Goal: Information Seeking & Learning: Learn about a topic

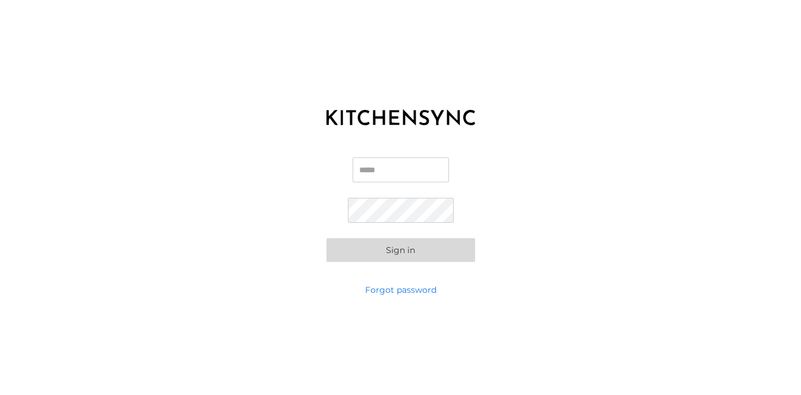
click at [396, 172] on input "Email" at bounding box center [400, 170] width 96 height 25
click at [387, 171] on input "**********" at bounding box center [401, 170] width 106 height 25
type input "**********"
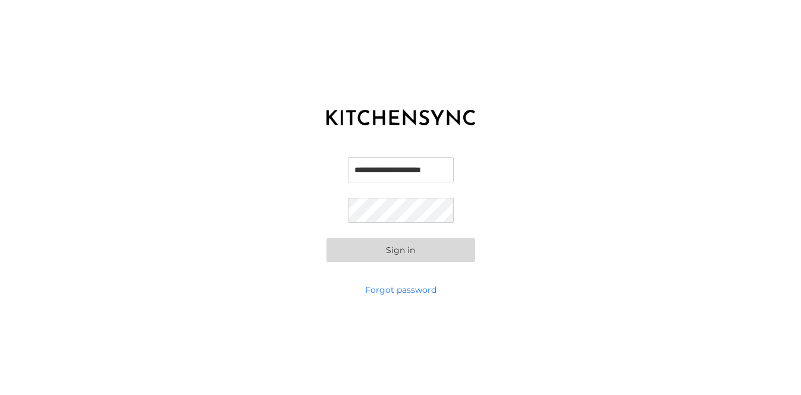
click at [326, 238] on button "Sign in" at bounding box center [400, 250] width 149 height 24
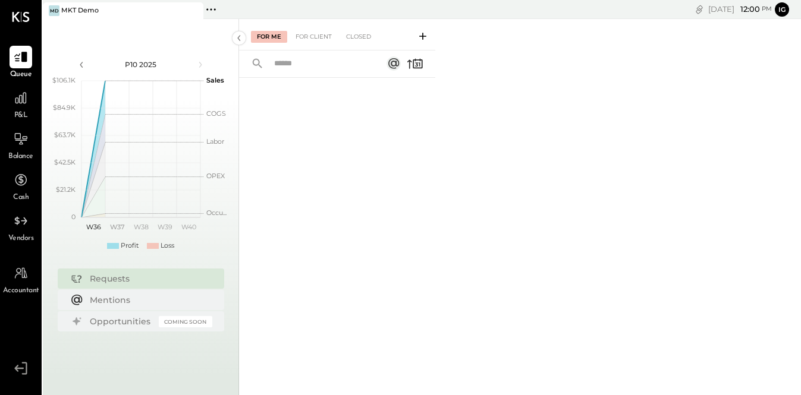
click at [26, 109] on div "P&L" at bounding box center [21, 104] width 23 height 34
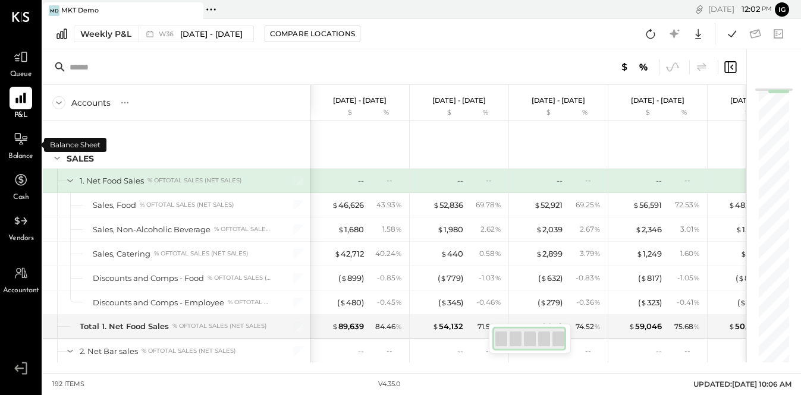
click at [17, 159] on span "Balance" at bounding box center [20, 157] width 25 height 11
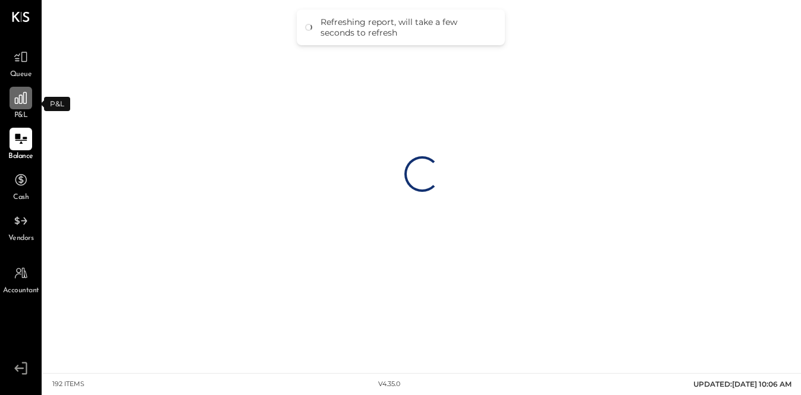
click at [30, 104] on div at bounding box center [21, 98] width 23 height 23
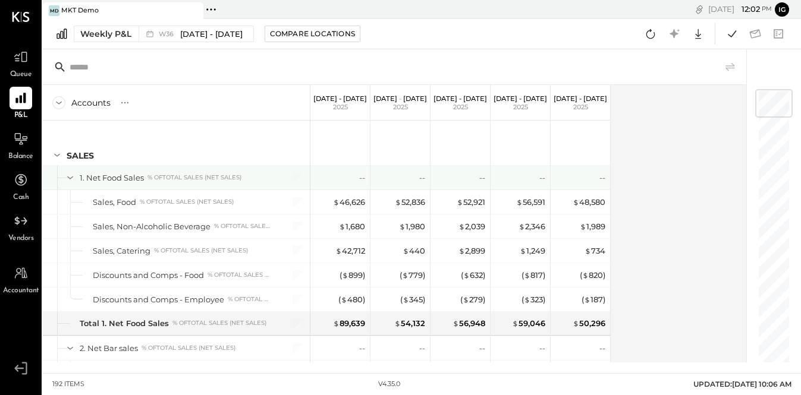
scroll to position [4, 0]
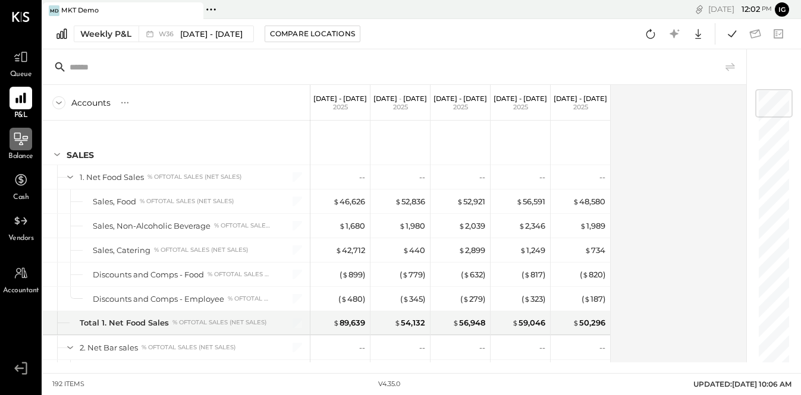
click at [20, 148] on div at bounding box center [21, 139] width 23 height 23
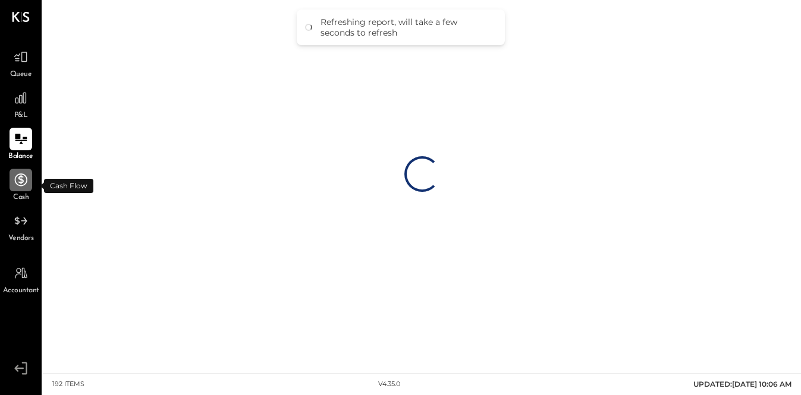
click at [26, 191] on div at bounding box center [21, 180] width 23 height 23
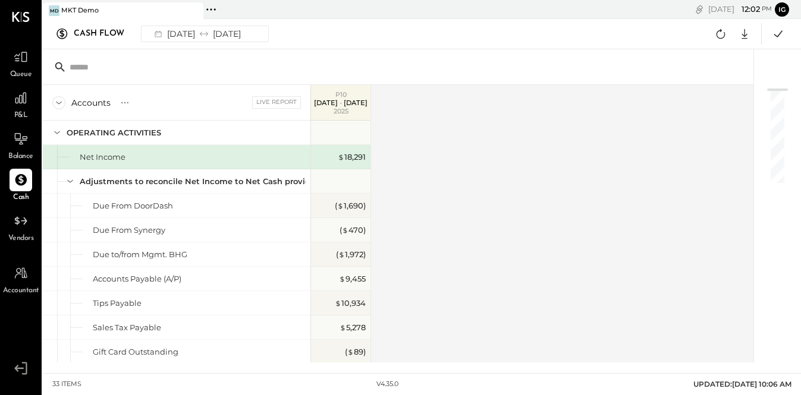
click at [19, 74] on span "Queue" at bounding box center [21, 75] width 22 height 11
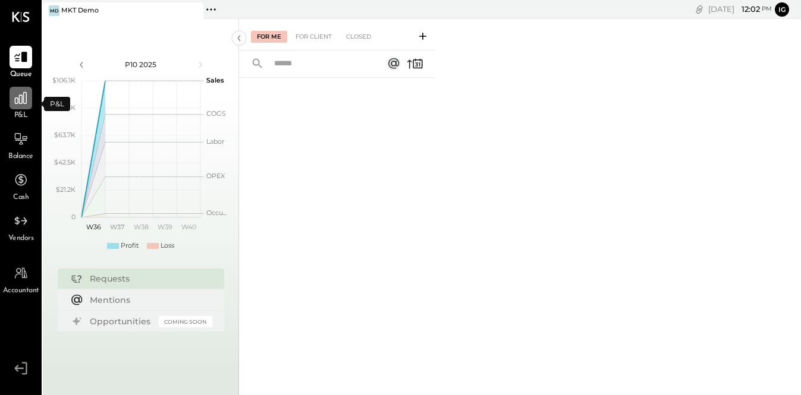
click at [29, 100] on div at bounding box center [21, 98] width 23 height 23
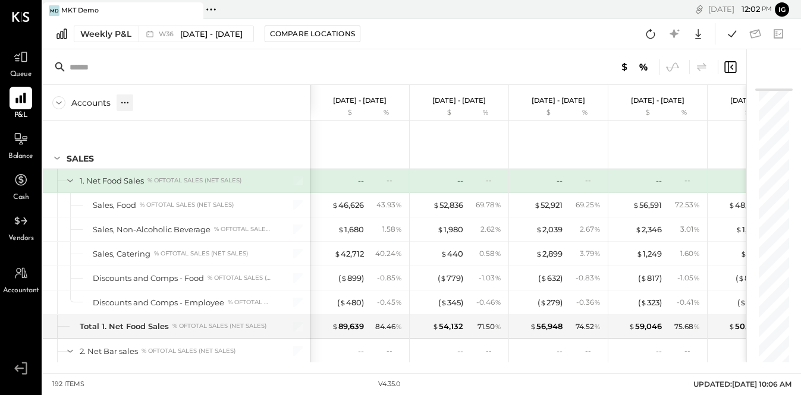
click at [125, 103] on icon at bounding box center [125, 103] width 12 height 12
click at [238, 98] on div "Accounts S % GL" at bounding box center [176, 103] width 267 height 36
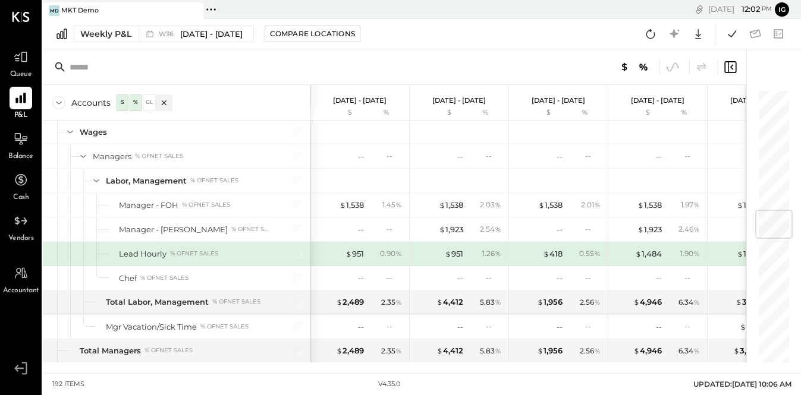
scroll to position [1071, 0]
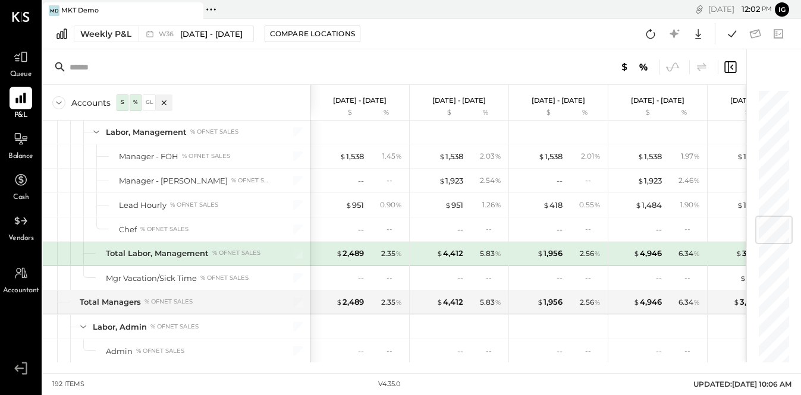
click at [514, 68] on div at bounding box center [587, 66] width 299 height 15
click at [781, 103] on div "Accounts S % GL [DATE] - [DATE] $ % [DATE] - [DATE] $ % [DATE] - [DATE] $ % [DA…" at bounding box center [422, 205] width 758 height 313
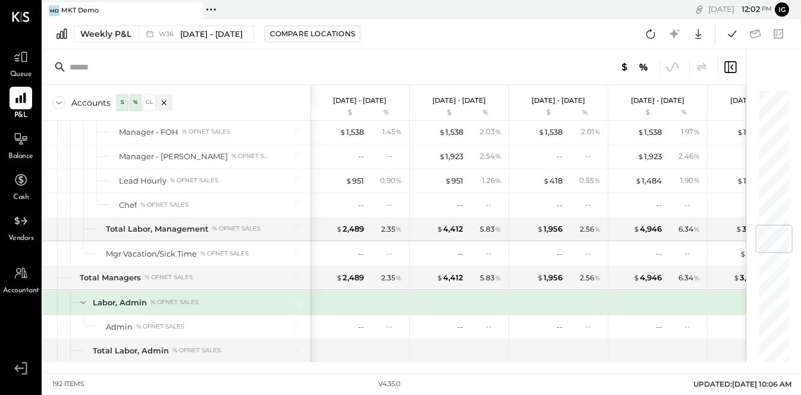
scroll to position [1192, 0]
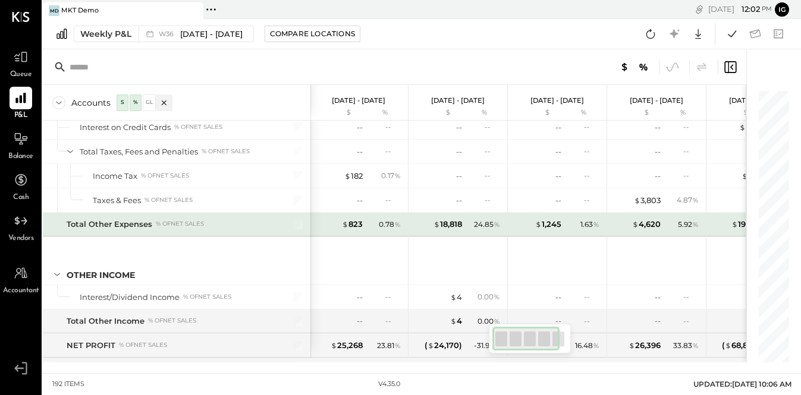
scroll to position [4242, 0]
